Goal: Find specific page/section: Find specific page/section

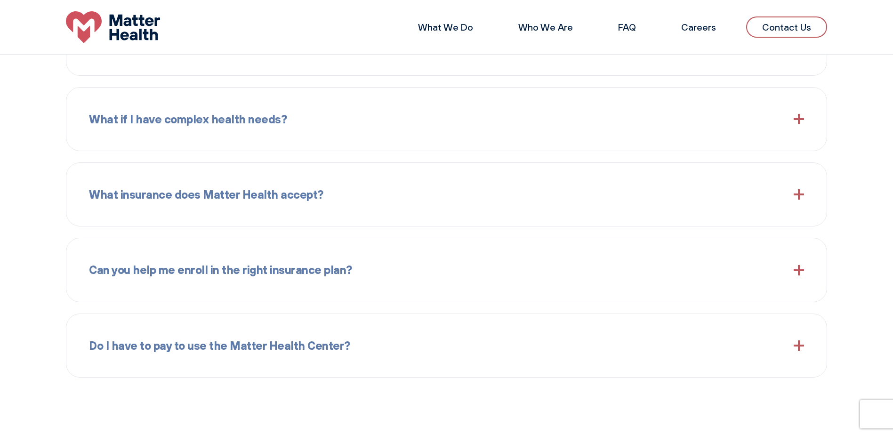
scroll to position [1177, 0]
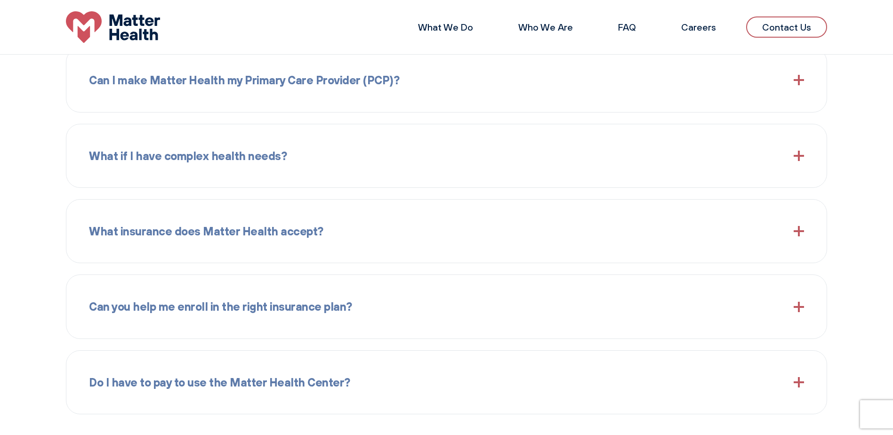
click at [801, 78] on span at bounding box center [799, 80] width 10 height 10
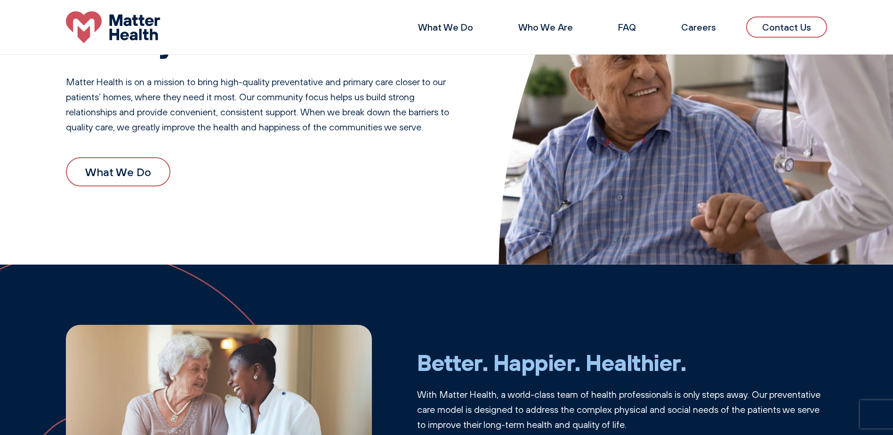
scroll to position [0, 0]
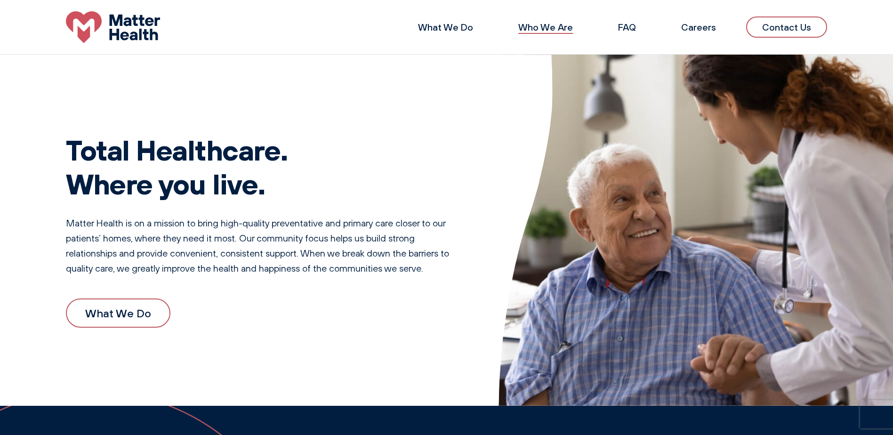
click at [528, 24] on link "Who We Are" at bounding box center [545, 27] width 55 height 12
click at [774, 24] on link "Contact Us" at bounding box center [786, 26] width 81 height 21
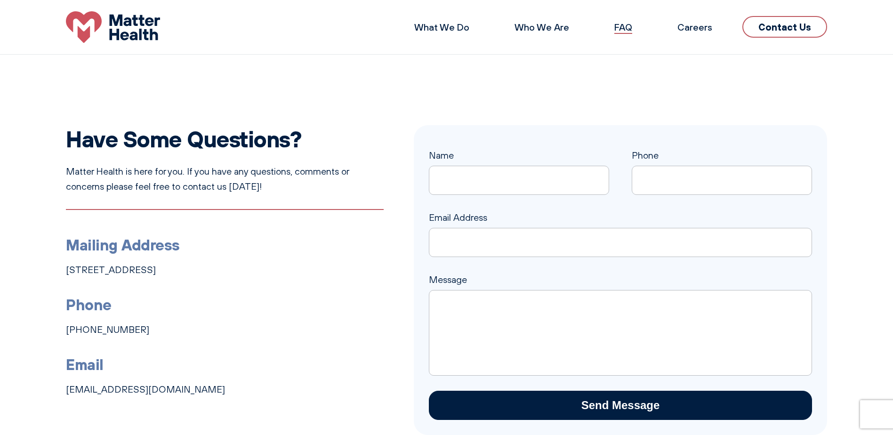
click at [627, 24] on link "FAQ" at bounding box center [624, 27] width 18 height 12
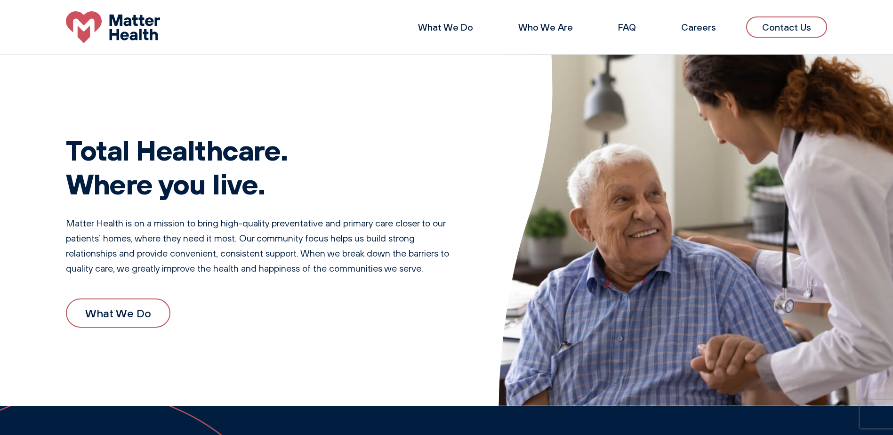
click at [780, 24] on link "Contact Us" at bounding box center [786, 26] width 81 height 21
